Goal: Check status: Check status

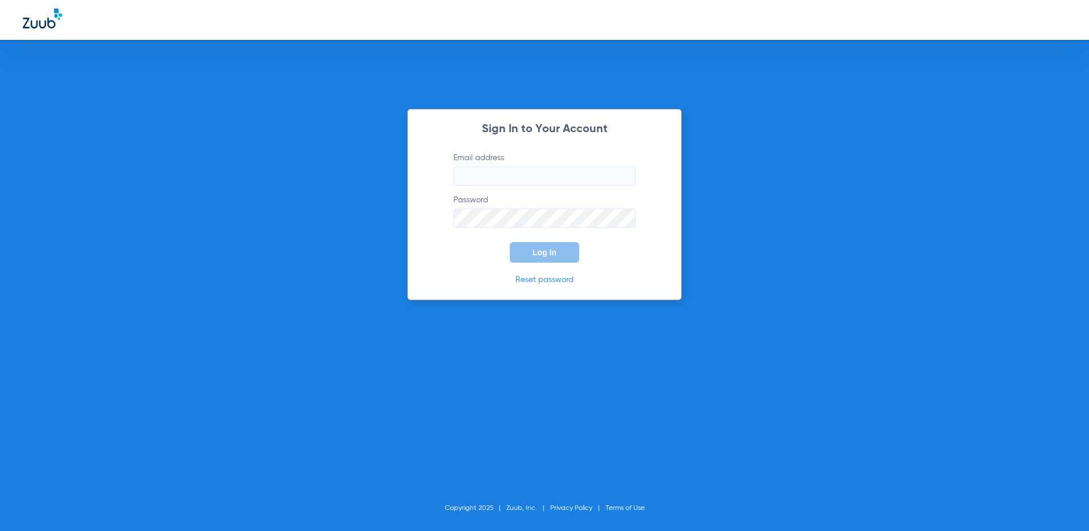
type input "[EMAIL_ADDRESS][DOMAIN_NAME]"
click at [550, 261] on button "Log In" at bounding box center [545, 252] width 70 height 21
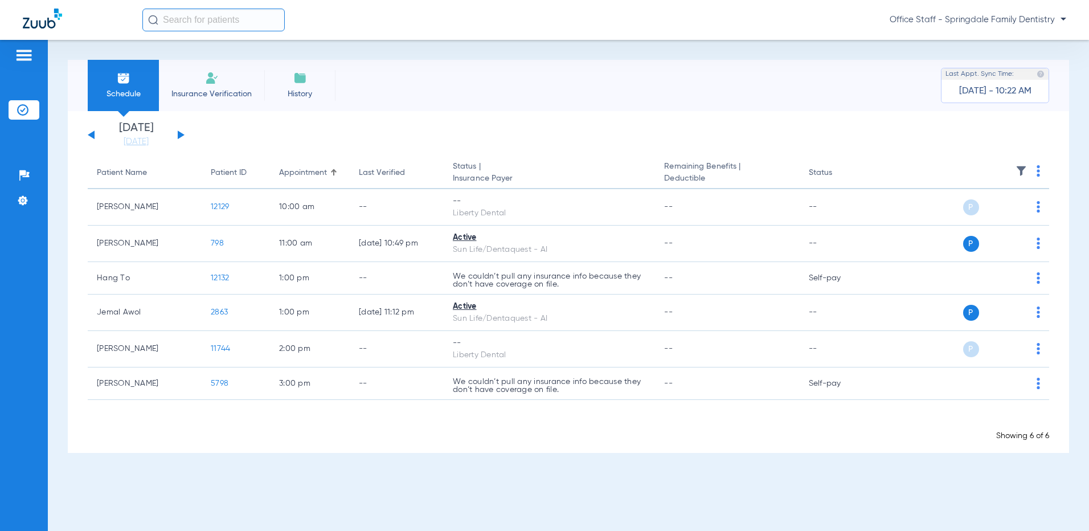
click at [179, 133] on button at bounding box center [181, 134] width 7 height 9
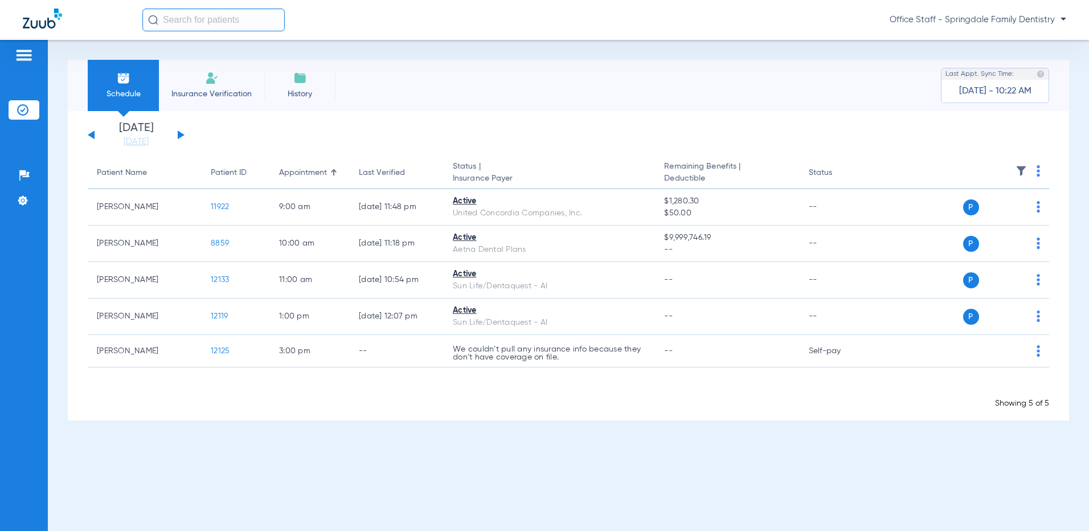
click at [179, 133] on button at bounding box center [181, 134] width 7 height 9
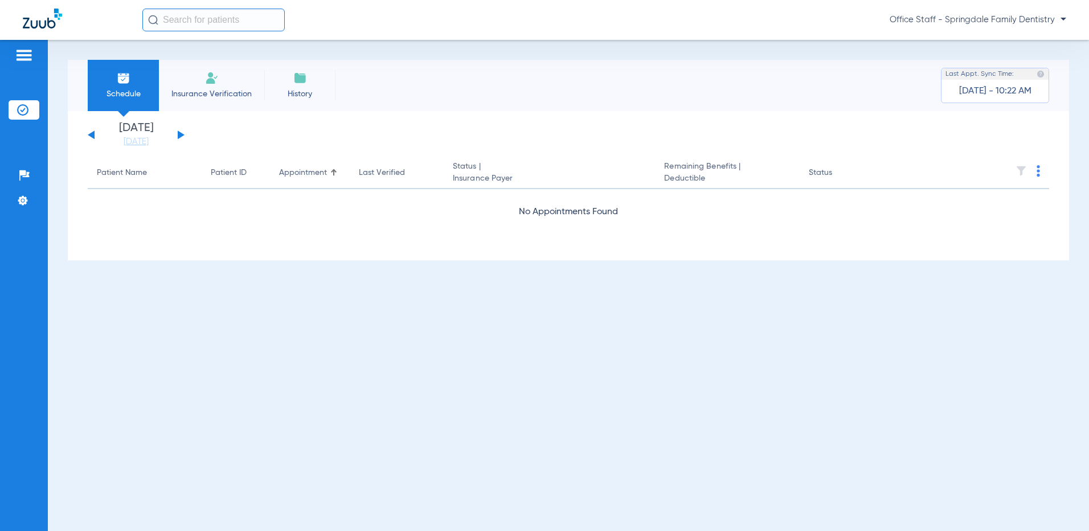
click at [179, 133] on button at bounding box center [181, 134] width 7 height 9
click at [90, 134] on button at bounding box center [91, 134] width 7 height 9
